Goal: Task Accomplishment & Management: Manage account settings

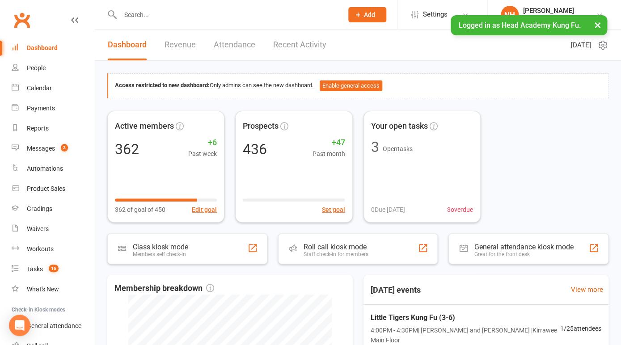
click at [596, 22] on button "×" at bounding box center [598, 24] width 16 height 19
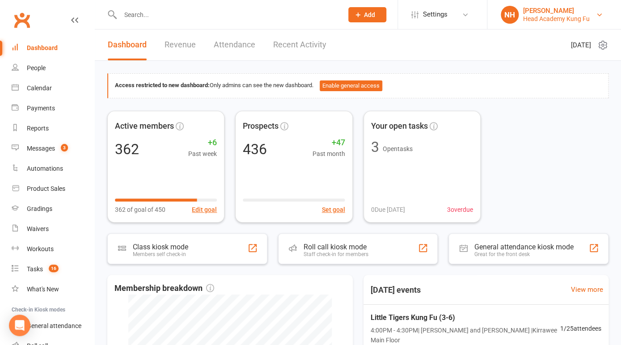
click at [588, 12] on div "[PERSON_NAME]" at bounding box center [556, 11] width 67 height 8
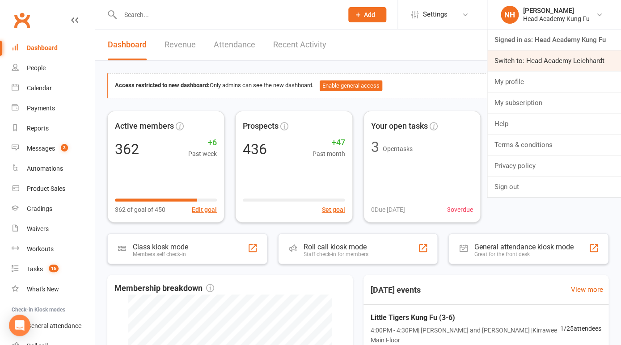
click at [567, 64] on link "Switch to: Head Academy Leichhardt" at bounding box center [555, 61] width 134 height 21
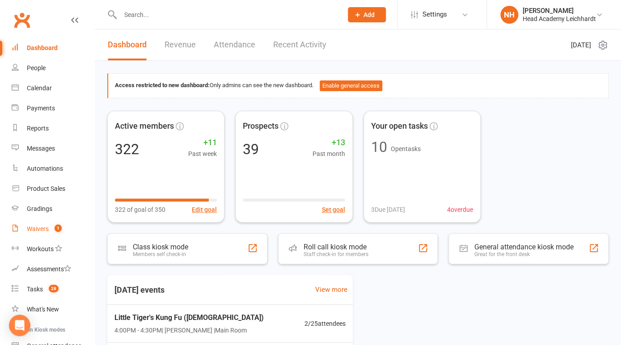
click at [45, 225] on link "Waivers 1" at bounding box center [53, 229] width 83 height 20
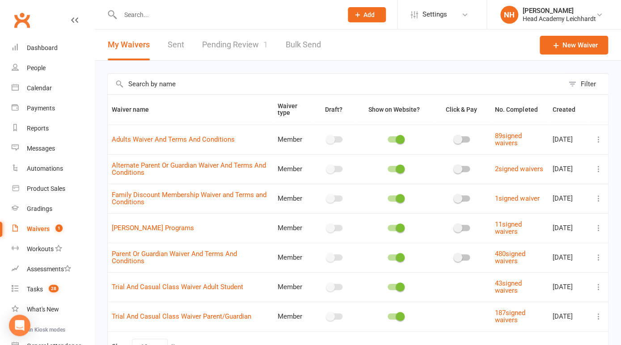
click at [242, 40] on link "Pending Review 1" at bounding box center [235, 45] width 66 height 31
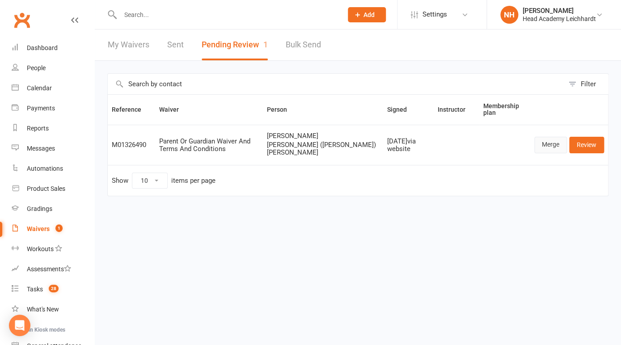
click at [556, 146] on link "Merge" at bounding box center [551, 145] width 33 height 16
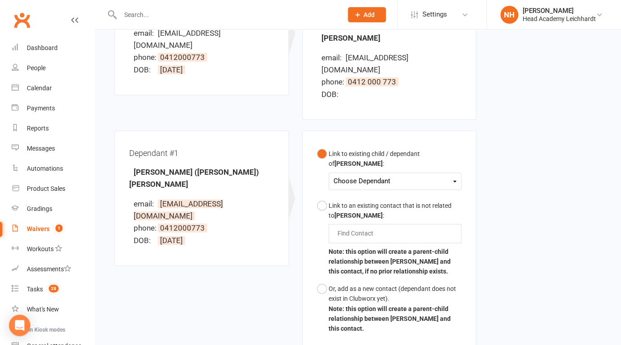
scroll to position [168, 0]
click at [382, 175] on div "Choose Dependant" at bounding box center [395, 181] width 123 height 12
click at [377, 192] on link "Eleanor Mah" at bounding box center [378, 201] width 89 height 19
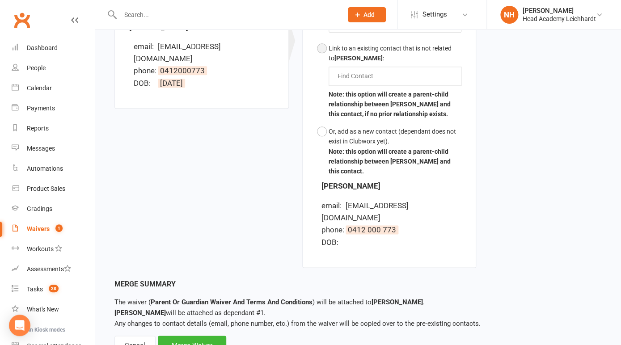
scroll to position [337, 0]
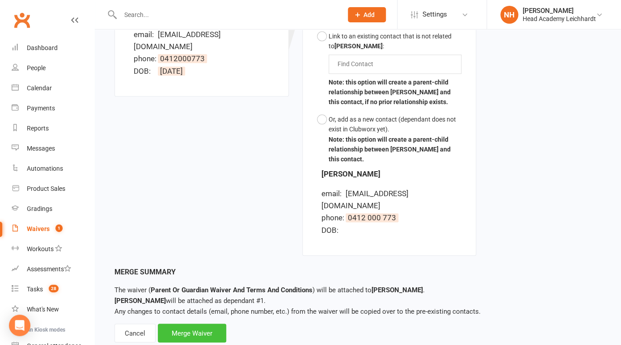
click at [199, 324] on div "Merge Waiver" at bounding box center [192, 333] width 68 height 19
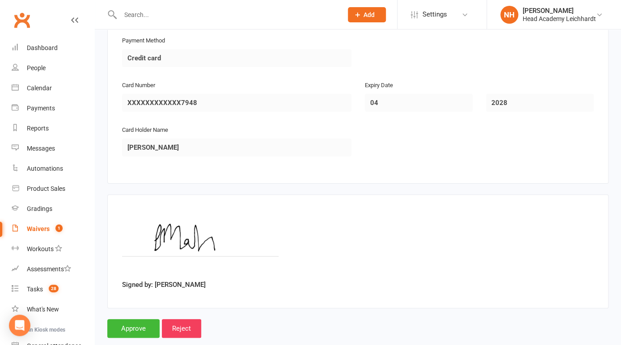
scroll to position [1217, 0]
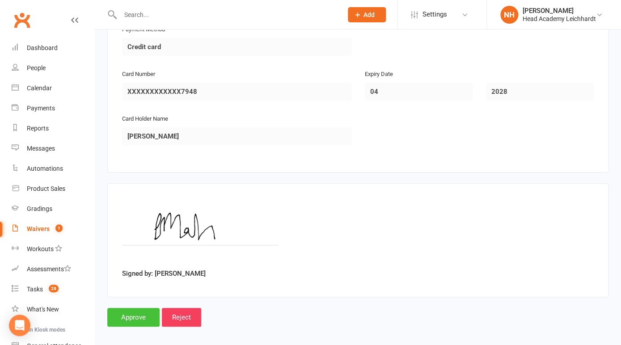
click at [136, 314] on input "Approve" at bounding box center [133, 317] width 52 height 19
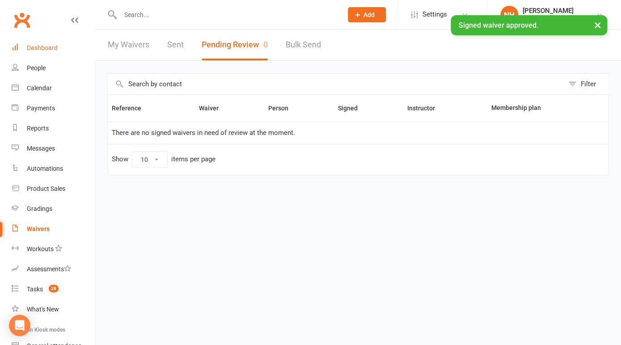
click at [47, 50] on div "Dashboard" at bounding box center [42, 47] width 31 height 7
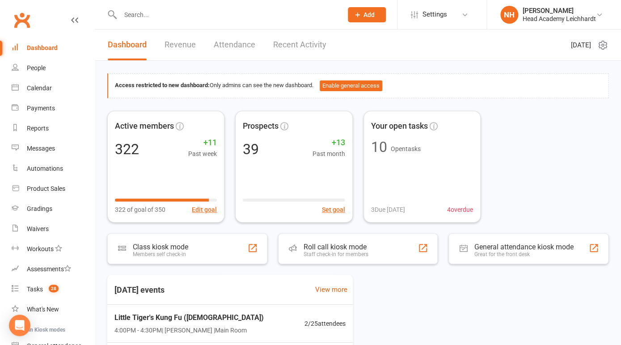
click at [37, 55] on link "Dashboard" at bounding box center [53, 48] width 83 height 20
click at [149, 16] on input "text" at bounding box center [227, 14] width 219 height 13
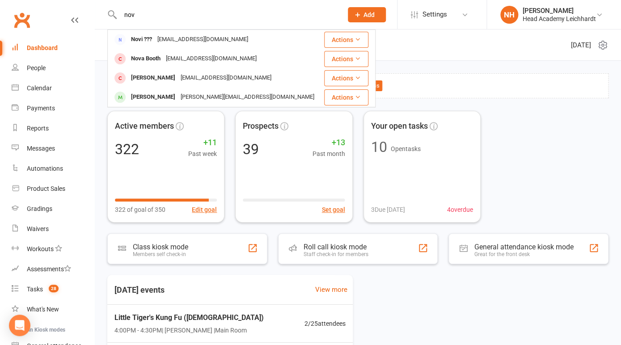
type input "nov"
click at [361, 13] on icon at bounding box center [358, 15] width 8 height 8
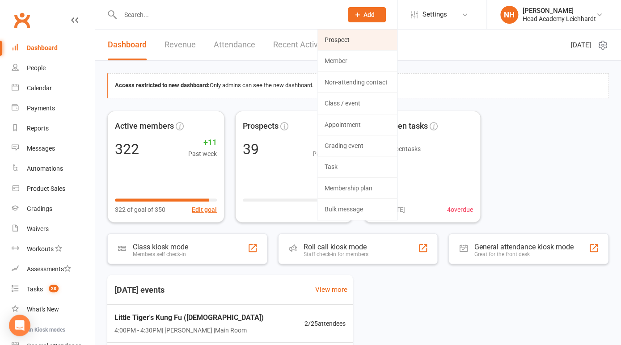
click at [351, 38] on link "Prospect" at bounding box center [358, 40] width 80 height 21
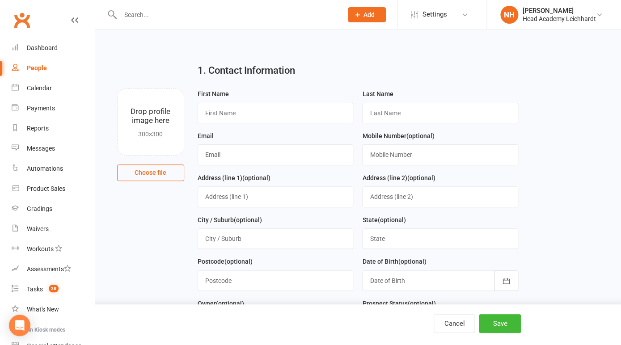
click at [143, 20] on input "text" at bounding box center [227, 14] width 219 height 13
click at [48, 48] on div "Dashboard" at bounding box center [42, 47] width 31 height 7
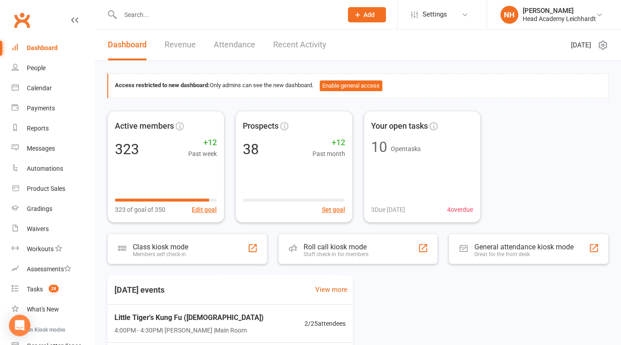
click at [166, 19] on input "text" at bounding box center [227, 14] width 219 height 13
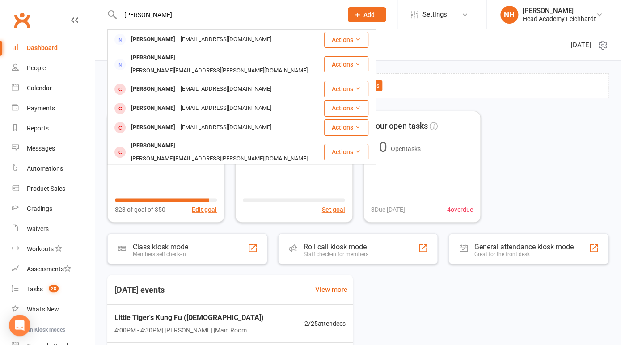
click at [166, 19] on input "kathryn" at bounding box center [227, 14] width 219 height 13
type input "kathryn"
click at [232, 224] on div "Access restricted to new dashboard: Only admins can see the new dashboard. Enab…" at bounding box center [358, 307] width 526 height 493
